Goal: Task Accomplishment & Management: Complete application form

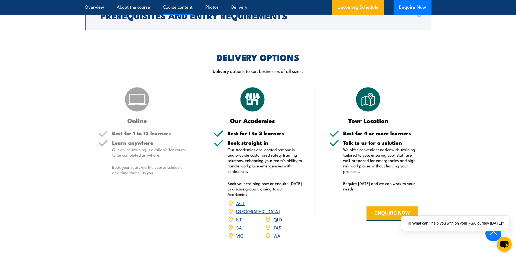
scroll to position [758, 0]
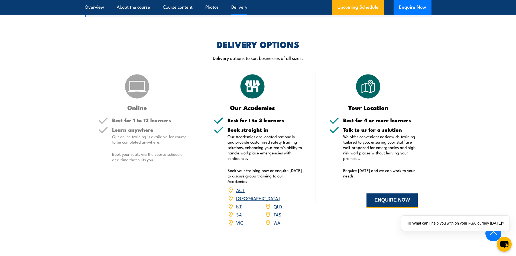
click at [399, 202] on button "ENQUIRE NOW" at bounding box center [391, 200] width 51 height 15
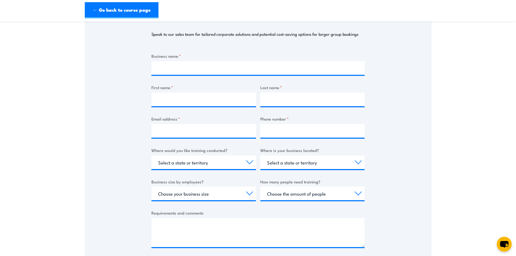
scroll to position [81, 0]
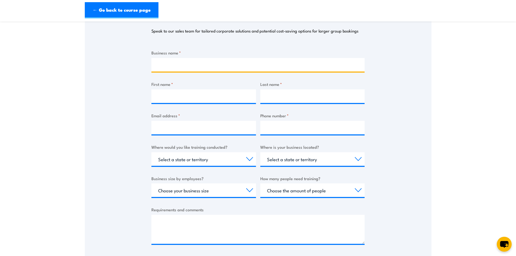
click at [183, 61] on input "Business name *" at bounding box center [257, 65] width 213 height 14
type input "Daily Chef"
click at [178, 96] on input "First name *" at bounding box center [203, 96] width 104 height 14
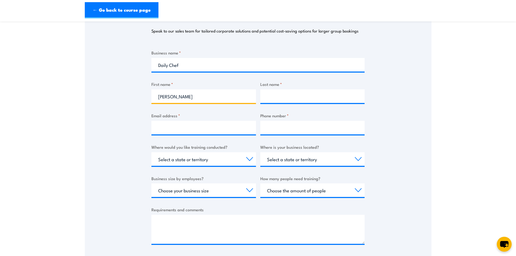
type input "[PERSON_NAME]"
click at [284, 94] on input "Last name *" at bounding box center [312, 96] width 104 height 14
type input "Carulei"
click at [203, 127] on input "Email address *" at bounding box center [203, 128] width 104 height 14
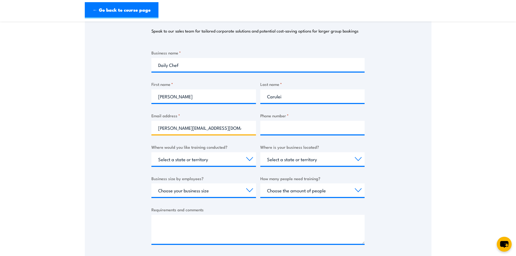
type input "[PERSON_NAME][EMAIL_ADDRESS][DOMAIN_NAME]"
click at [306, 123] on input "Phone number *" at bounding box center [312, 128] width 104 height 14
type input "0412821967"
click at [242, 158] on select "Select a state or territory Nationally - multiple locations [GEOGRAPHIC_DATA] […" at bounding box center [203, 159] width 104 height 14
select select "WA"
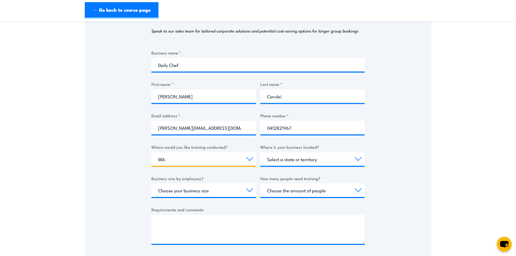
click at [151, 152] on select "Select a state or territory Nationally - multiple locations [GEOGRAPHIC_DATA] […" at bounding box center [203, 159] width 104 height 14
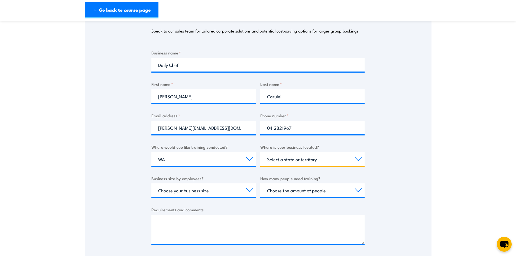
click at [296, 158] on select "Select a state or territory [GEOGRAPHIC_DATA] [GEOGRAPHIC_DATA] [GEOGRAPHIC_DAT…" at bounding box center [312, 159] width 104 height 14
select select "WA"
click at [260, 152] on select "Select a state or territory [GEOGRAPHIC_DATA] [GEOGRAPHIC_DATA] [GEOGRAPHIC_DAT…" at bounding box center [312, 159] width 104 height 14
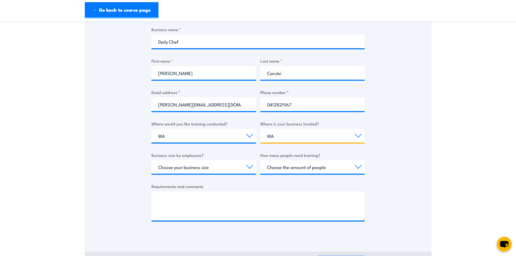
scroll to position [135, 0]
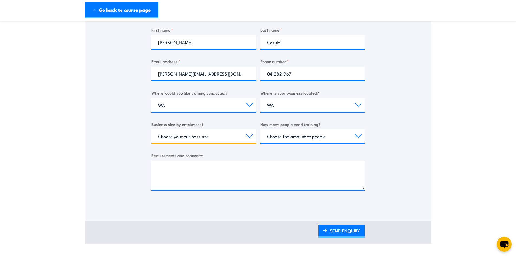
click at [241, 135] on select "Choose your business size 1 to 19 20 to 199 200+" at bounding box center [203, 136] width 104 height 14
select select "20 to 199"
click at [151, 129] on select "Choose your business size 1 to 19 20 to 199 200+" at bounding box center [203, 136] width 104 height 14
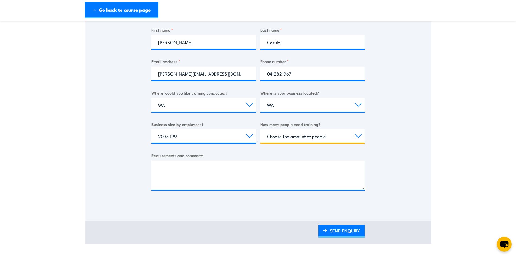
click at [311, 139] on select "Choose the amount of people 1 to 4 5 to 19 20+" at bounding box center [312, 136] width 104 height 14
select select "5 to 19"
click at [260, 129] on select "Choose the amount of people 1 to 4 5 to 19 20+" at bounding box center [312, 136] width 104 height 14
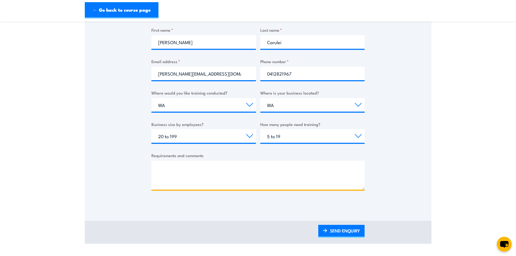
click at [202, 166] on textarea "Requirements and comments" at bounding box center [257, 175] width 213 height 29
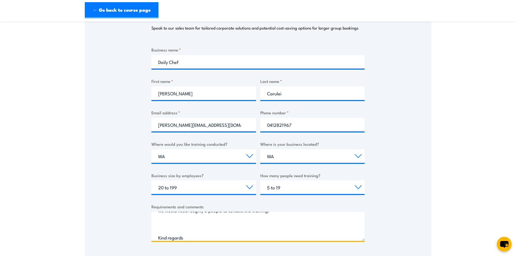
scroll to position [162, 0]
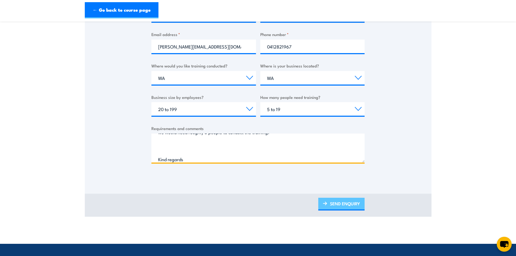
type textarea "Hi There, just wondering if we could do an on-site fire warden training at dail…"
click at [355, 202] on link "SEND ENQUIRY" at bounding box center [341, 204] width 46 height 13
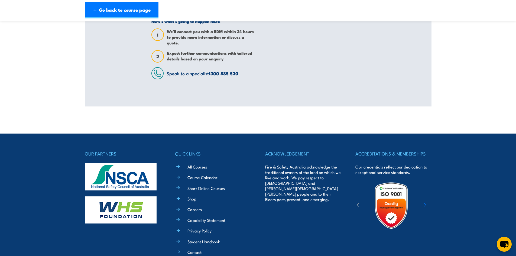
scroll to position [0, 0]
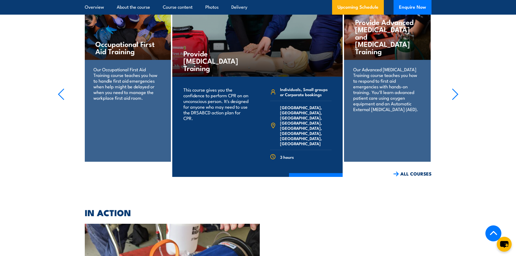
scroll to position [1191, 0]
